Goal: Information Seeking & Learning: Stay updated

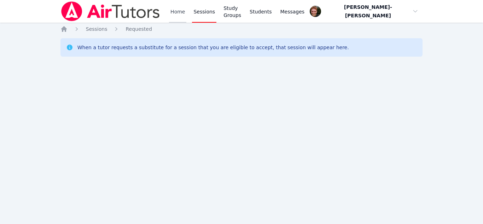
click at [179, 21] on link "Home" at bounding box center [177, 11] width 17 height 23
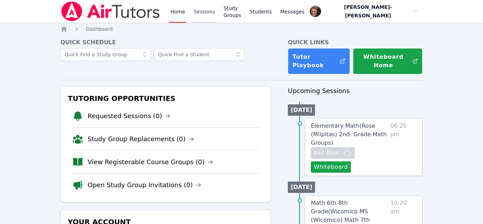
click at [200, 14] on link "Sessions" at bounding box center [204, 11] width 24 height 23
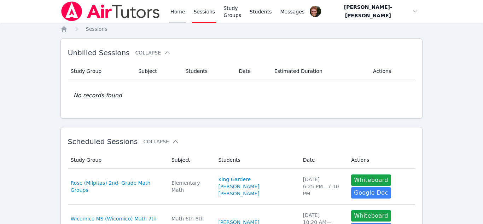
click at [174, 9] on link "Home" at bounding box center [177, 11] width 17 height 23
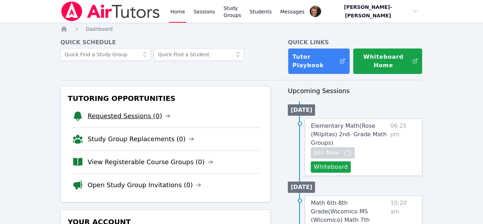
click at [142, 114] on link "Requested Sessions (0)" at bounding box center [129, 116] width 83 height 10
